Goal: Task Accomplishment & Management: Complete application form

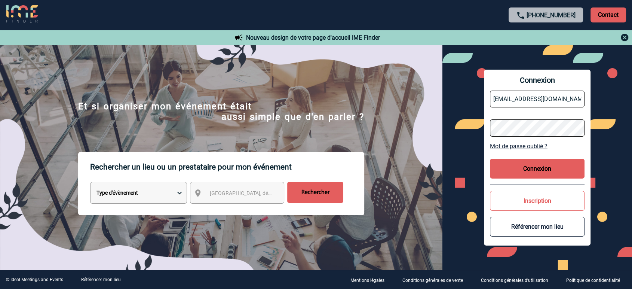
drag, startPoint x: 517, startPoint y: 100, endPoint x: 522, endPoint y: 108, distance: 8.9
click at [517, 100] on input "jbonnaudet@ime-groupe.com" at bounding box center [537, 98] width 95 height 17
type input "partenariats@ime-groupe.com"
click at [506, 162] on button "Connexion" at bounding box center [537, 169] width 95 height 20
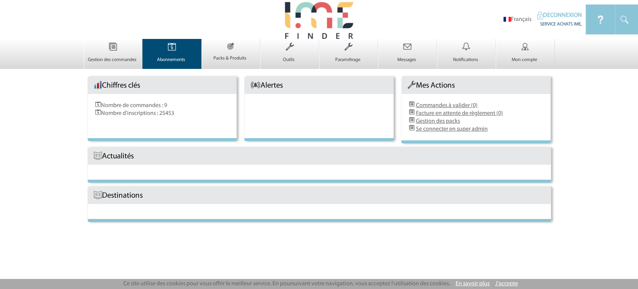
click at [172, 55] on link "Abonnements 0" at bounding box center [172, 56] width 58 height 13
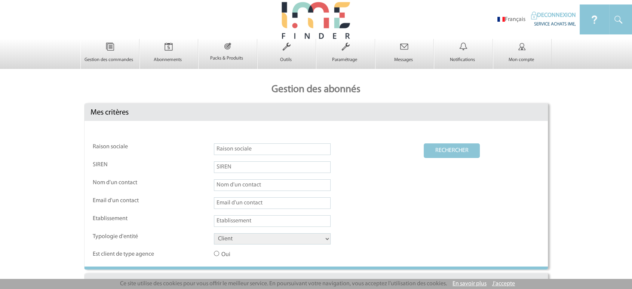
click at [226, 154] on input "text" at bounding box center [272, 149] width 117 height 12
paste input "Manoir de la Plume"
type input "Manoir de la Plume"
click at [224, 241] on select "Client Fournisseur Agence Promoteur Genius Backoffice" at bounding box center [272, 238] width 117 height 11
select select "FOURNISSEUR"
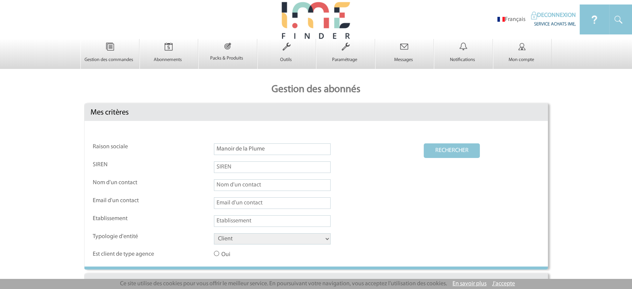
click at [214, 234] on select "Client Fournisseur Agence Promoteur Genius Backoffice" at bounding box center [272, 238] width 117 height 11
click at [465, 144] on button "RECHERCHER" at bounding box center [452, 150] width 56 height 15
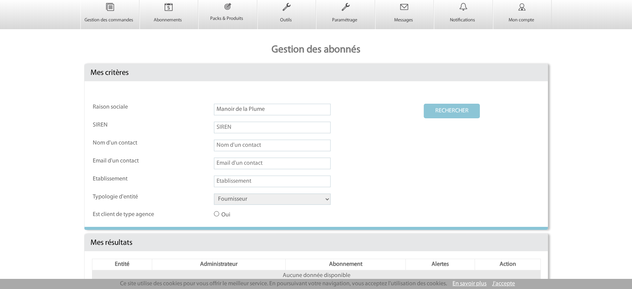
scroll to position [71, 0]
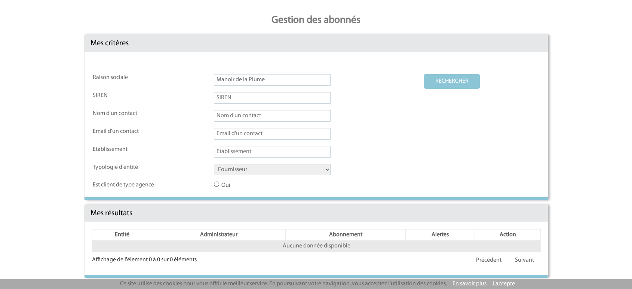
drag, startPoint x: 215, startPoint y: 77, endPoint x: 199, endPoint y: 77, distance: 16.8
click at [199, 77] on tr "Raison sociale Manoir de la Plume RECHERCHER" at bounding box center [316, 82] width 447 height 17
click at [239, 172] on select "Client Fournisseur Agence Promoteur Genius Backoffice" at bounding box center [272, 169] width 117 height 11
click at [231, 80] on input "Manoir de la Plume" at bounding box center [272, 80] width 117 height 12
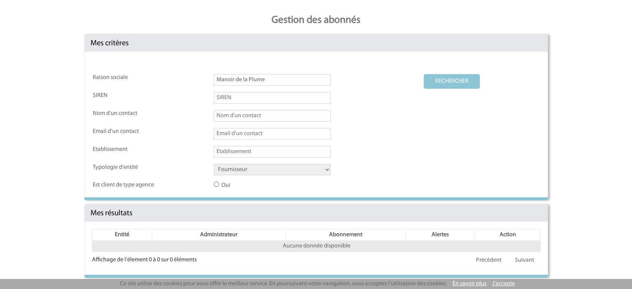
click at [232, 80] on input "Manoir de la Plume" at bounding box center [272, 80] width 117 height 12
click at [424, 74] on button "RECHERCHER" at bounding box center [452, 81] width 56 height 15
click at [262, 83] on input "Manoir de la Plume" at bounding box center [272, 80] width 117 height 12
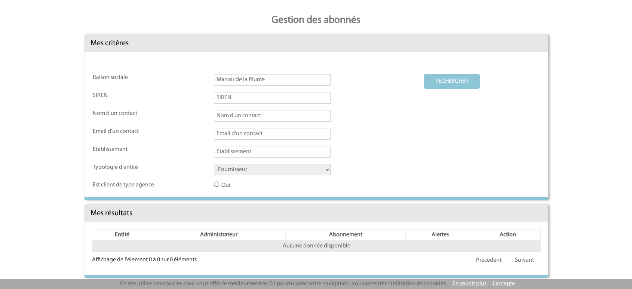
paste input "Les Salons de la p"
click at [239, 172] on select "Client Fournisseur Agence Promoteur Genius Backoffice" at bounding box center [272, 169] width 117 height 11
click at [214, 164] on select "Client Fournisseur Agence Promoteur Genius Backoffice" at bounding box center [272, 169] width 117 height 11
click at [469, 77] on button "RECHERCHER" at bounding box center [452, 81] width 56 height 15
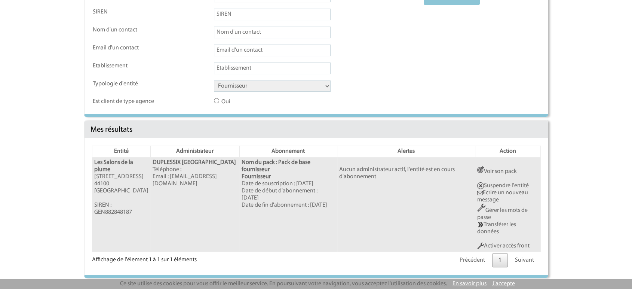
scroll to position [156, 0]
click at [515, 246] on link "Activer accès front" at bounding box center [503, 246] width 52 height 6
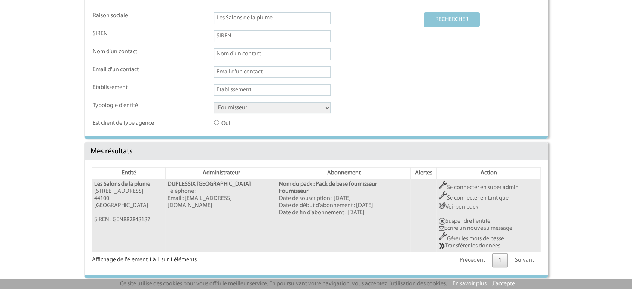
click at [292, 22] on input "Les Salons de la plume" at bounding box center [272, 18] width 117 height 12
paste input "Manoir de la P"
type input "Manoir de la Plume"
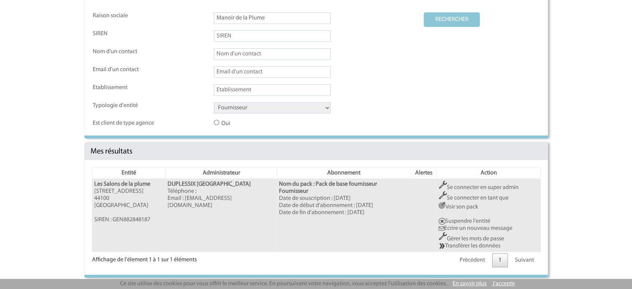
click at [449, 19] on button "RECHERCHER" at bounding box center [452, 19] width 56 height 15
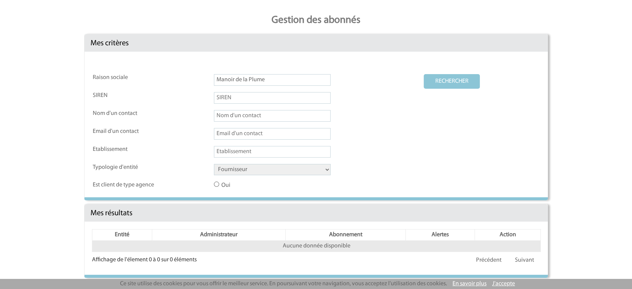
click at [243, 171] on select "Client Fournisseur Agence Promoteur Genius Backoffice" at bounding box center [272, 169] width 117 height 11
click at [277, 79] on input "Manoir de la Plume" at bounding box center [272, 80] width 117 height 12
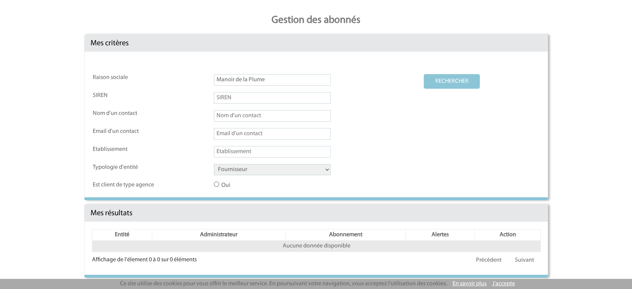
click at [447, 80] on button "RECHERCHER" at bounding box center [452, 81] width 56 height 15
click at [457, 78] on button "RECHERCHER" at bounding box center [452, 81] width 56 height 15
click at [446, 83] on button "RECHERCHER" at bounding box center [452, 81] width 56 height 15
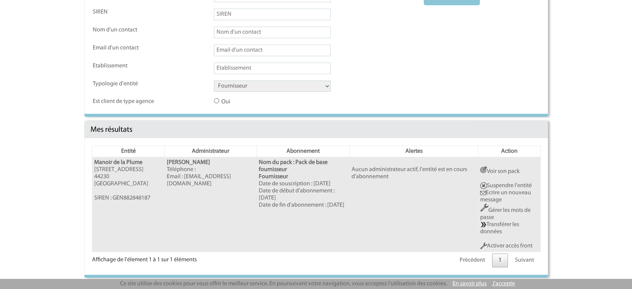
scroll to position [156, 0]
click at [508, 245] on link "Activer accès front" at bounding box center [506, 246] width 52 height 6
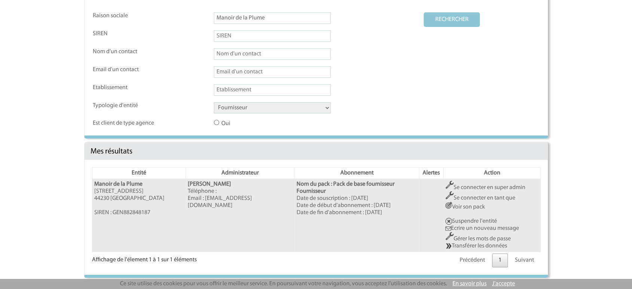
click at [494, 187] on link "Se connecter en super admin" at bounding box center [485, 187] width 80 height 6
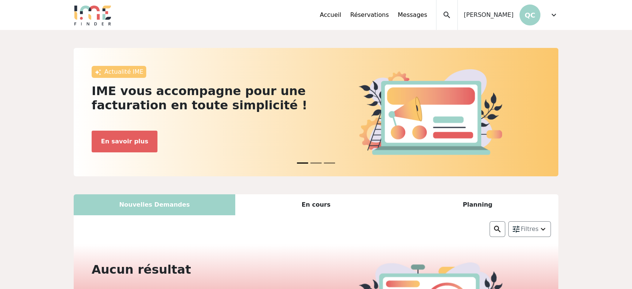
click at [553, 15] on span "expand_more" at bounding box center [553, 14] width 9 height 9
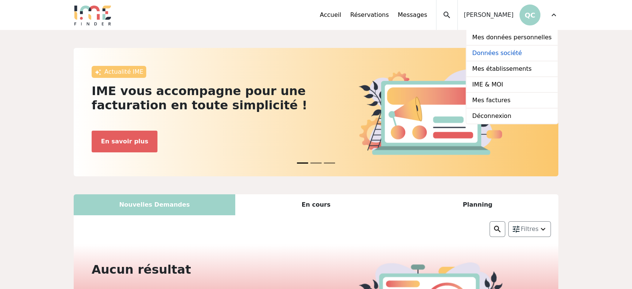
click at [513, 55] on link "Données société" at bounding box center [511, 54] width 91 height 16
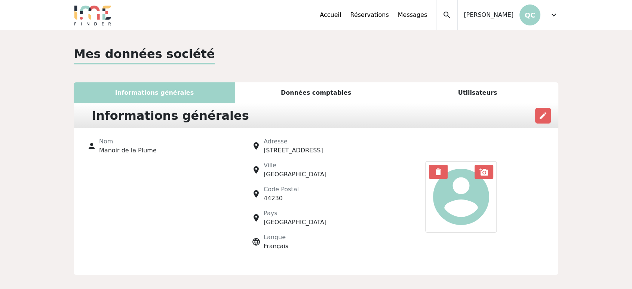
click at [489, 89] on div "Utilisateurs" at bounding box center [478, 92] width 162 height 21
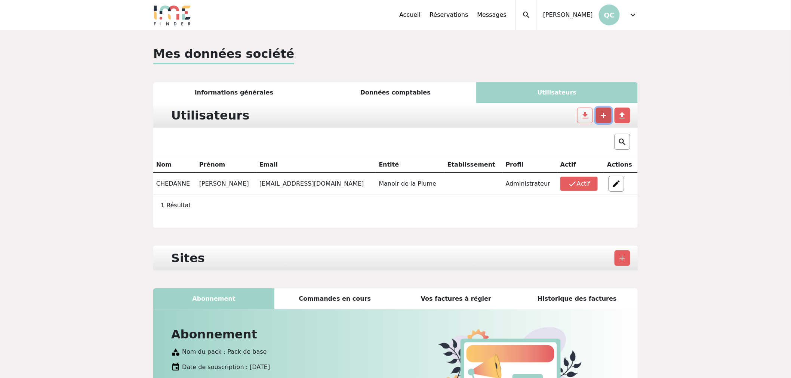
click at [611, 113] on button "add" at bounding box center [604, 116] width 16 height 16
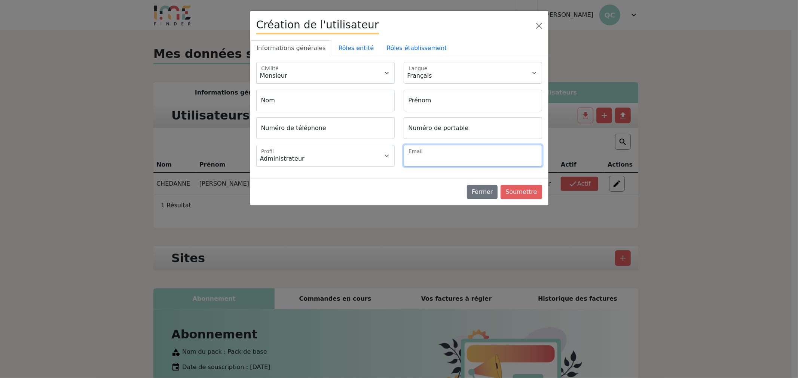
click at [444, 162] on input "Email" at bounding box center [472, 156] width 138 height 22
paste input "info@manoirdelaplume.com"
type input "info@manoirdelaplume.com"
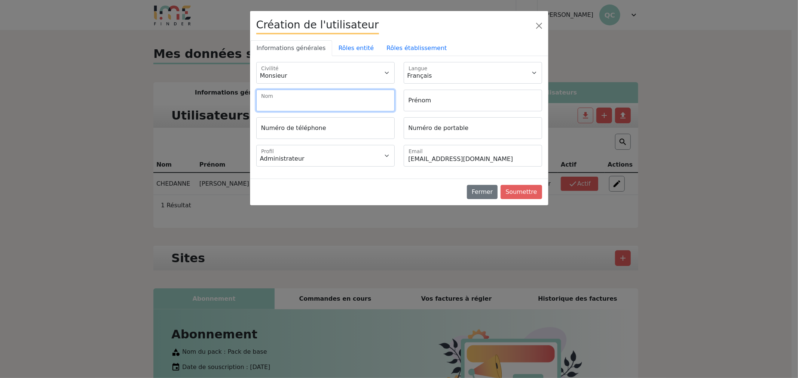
click at [285, 97] on input "Nom" at bounding box center [325, 101] width 138 height 22
paste input "Quentin Chedanne"
click at [271, 100] on input "Quentin Chedanne" at bounding box center [325, 101] width 138 height 22
type input "Chedanne"
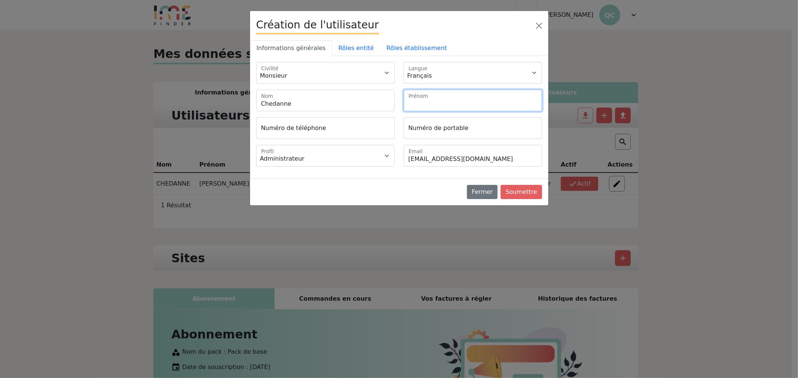
drag, startPoint x: 455, startPoint y: 100, endPoint x: 439, endPoint y: 101, distance: 16.5
click at [455, 100] on input "Prénom" at bounding box center [472, 101] width 138 height 22
paste input "Quentin"
type input "Quentin"
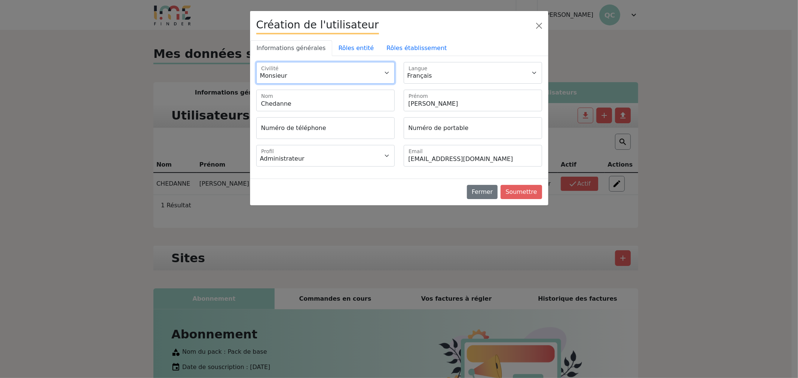
click at [304, 67] on select "Monsieur Madame" at bounding box center [325, 73] width 138 height 22
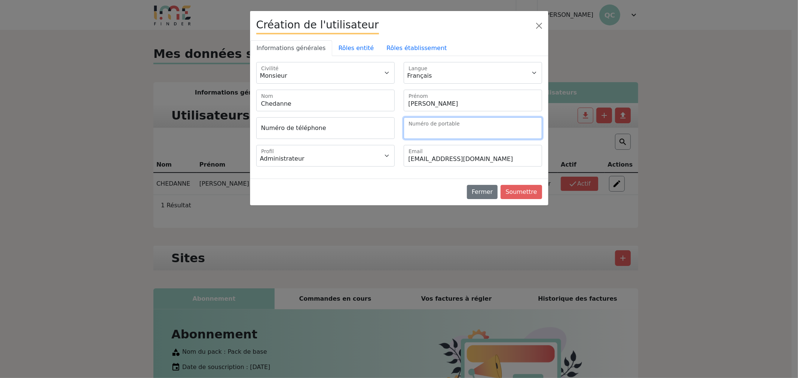
click at [436, 125] on input "Numéro de portable" at bounding box center [472, 128] width 138 height 22
paste input "06 40 76 39 69"
type input "+33640763969"
click at [348, 47] on link "Rôles entité" at bounding box center [356, 48] width 48 height 16
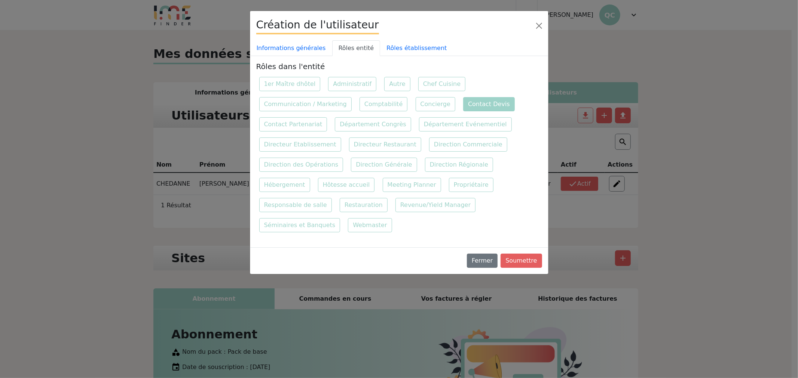
drag, startPoint x: 475, startPoint y: 105, endPoint x: 442, endPoint y: 70, distance: 47.6
click at [473, 102] on label "Contact Devis" at bounding box center [489, 104] width 52 height 14
click at [465, 99] on input "Contact Devis" at bounding box center [462, 96] width 5 height 5
checkbox input "true"
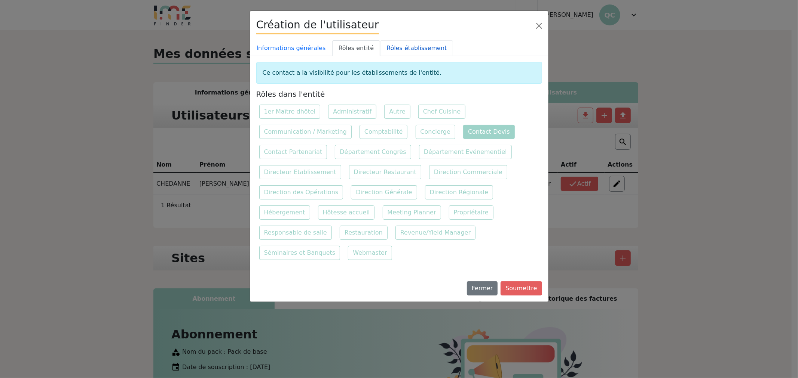
click at [404, 43] on link "Rôles établissement" at bounding box center [416, 48] width 73 height 16
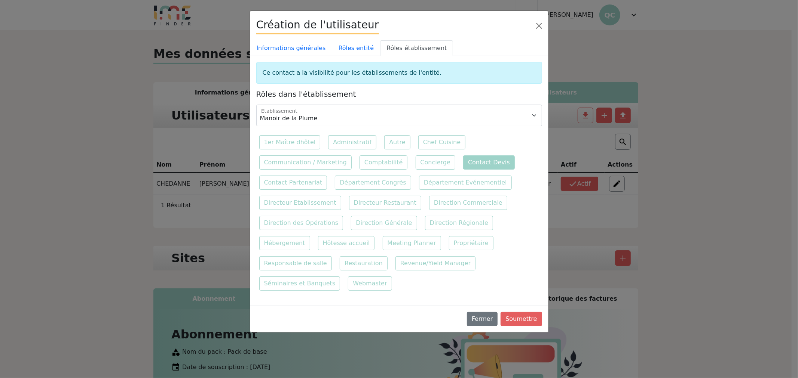
click at [475, 156] on label "Contact Devis" at bounding box center [489, 163] width 52 height 14
click at [465, 155] on input "Contact Devis" at bounding box center [462, 155] width 5 height 5
checkbox input "true"
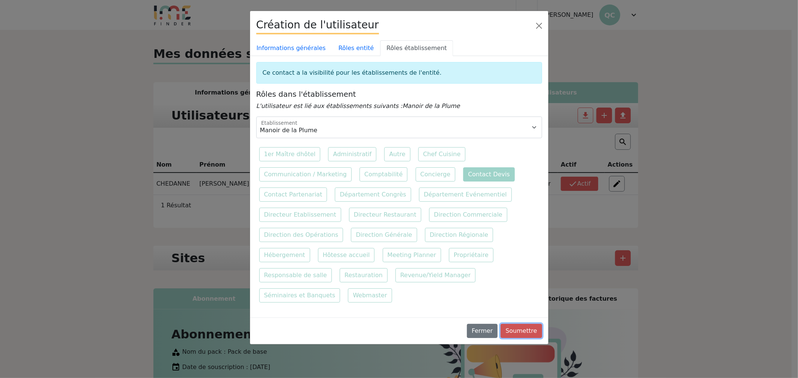
click at [530, 324] on button "Soumettre" at bounding box center [520, 331] width 41 height 14
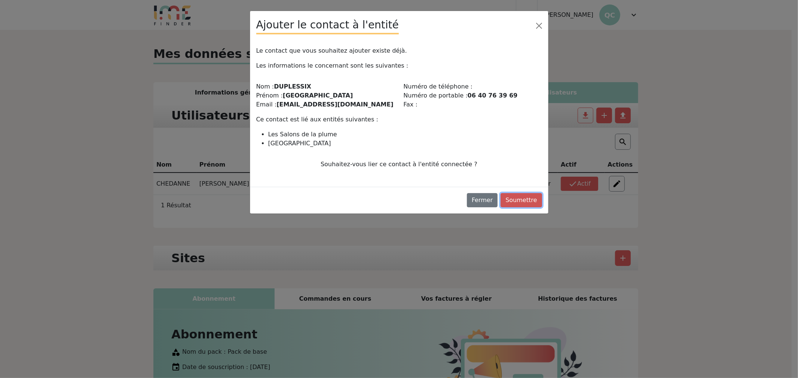
click at [522, 197] on button "Soumettre" at bounding box center [520, 200] width 41 height 14
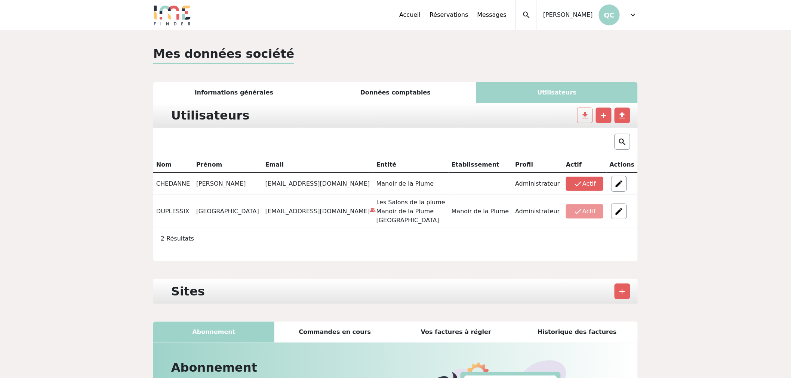
click at [104, 175] on div "Mes données société Informations générales Données comptables Utilisateurs Info…" at bounding box center [395, 273] width 791 height 486
click at [638, 16] on div "expand_less Accueil Réservations Messages Mes données personnelles Données soci…" at bounding box center [396, 15] width 494 height 30
click at [631, 12] on span "expand_more" at bounding box center [633, 14] width 9 height 9
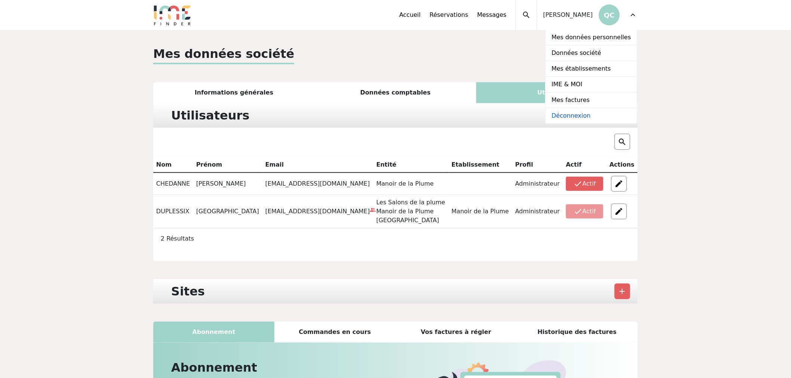
click at [572, 117] on link "Déconnexion" at bounding box center [591, 115] width 91 height 15
